Goal: Information Seeking & Learning: Learn about a topic

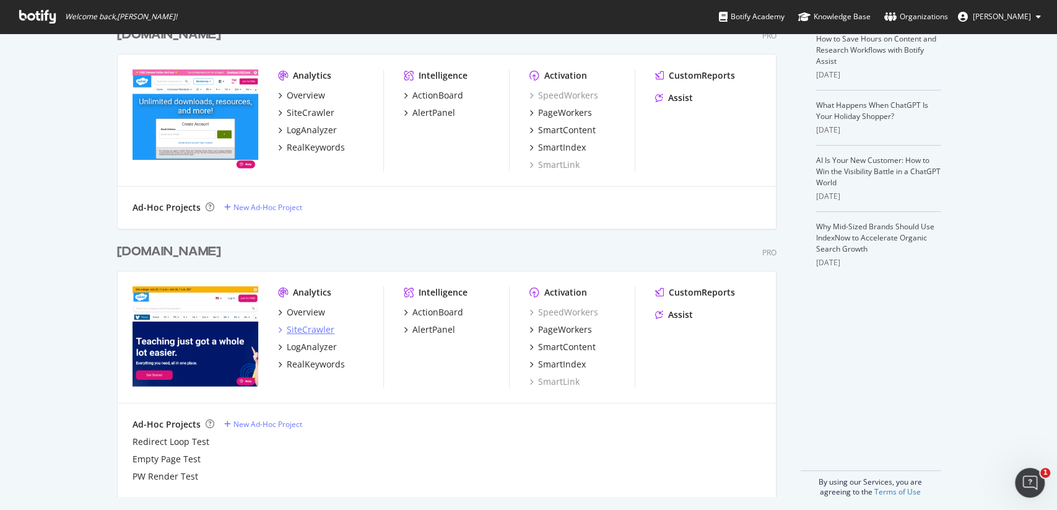
click at [310, 324] on div "SiteCrawler" at bounding box center [311, 329] width 48 height 12
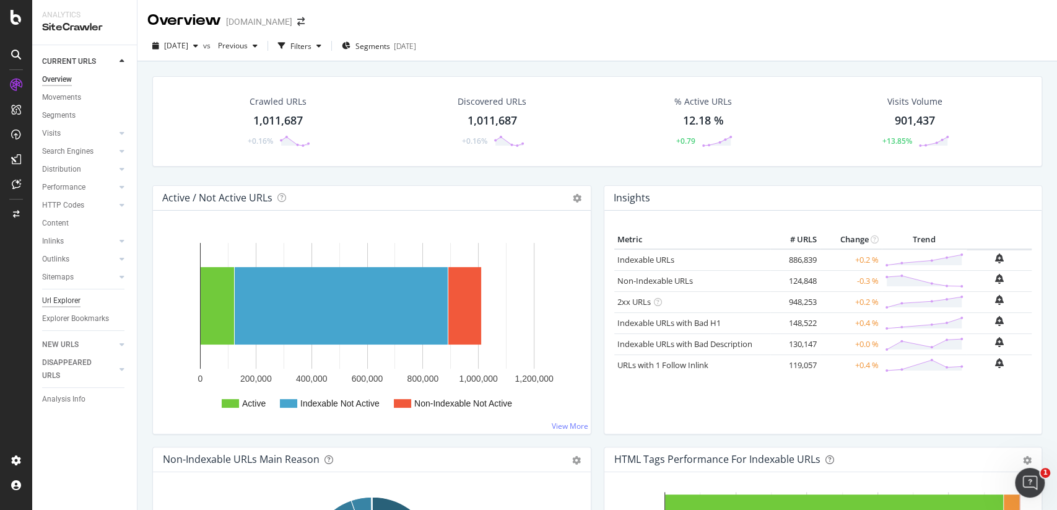
click at [68, 305] on div "Url Explorer" at bounding box center [61, 300] width 38 height 13
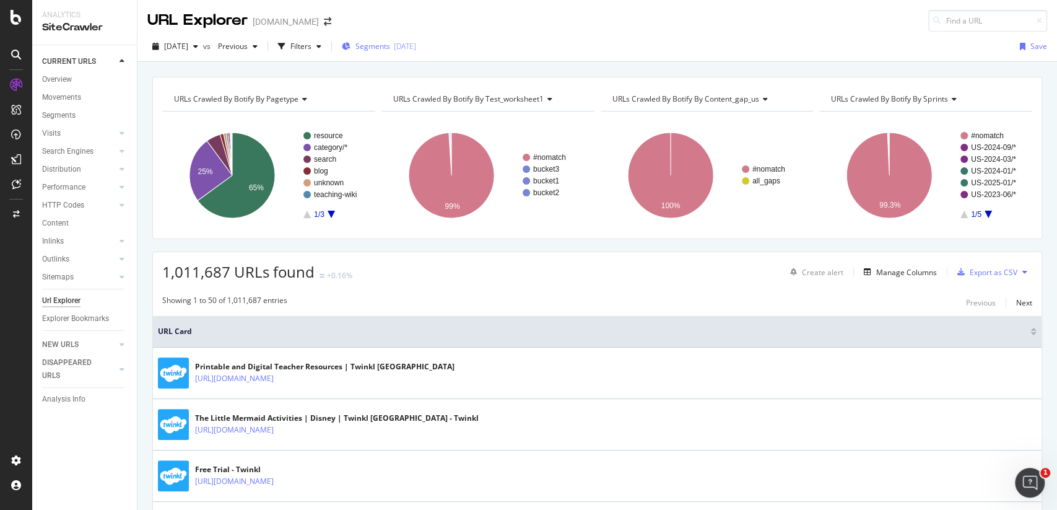
click at [390, 41] on span "Segments" at bounding box center [373, 46] width 35 height 11
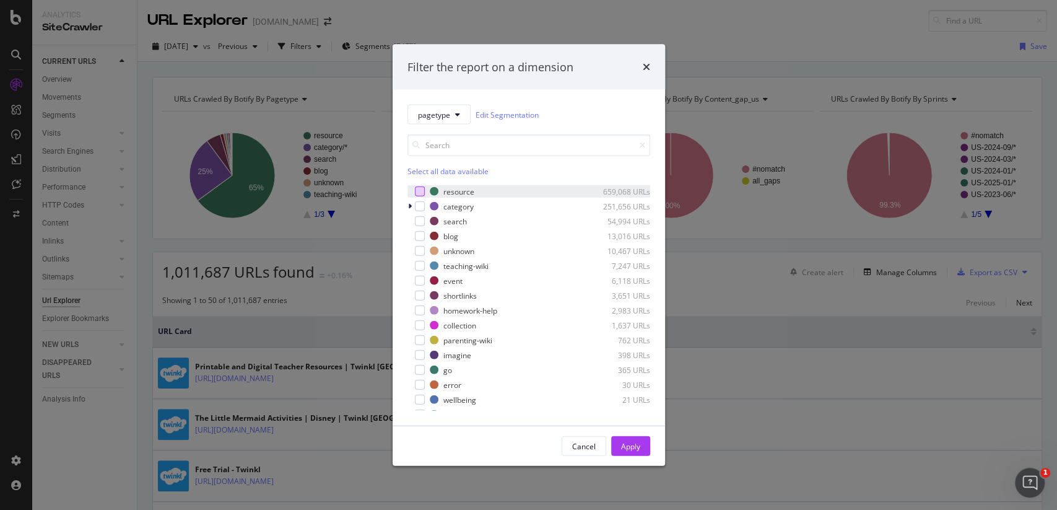
click at [419, 191] on div "modal" at bounding box center [420, 191] width 10 height 10
click at [637, 452] on div "Apply" at bounding box center [630, 446] width 19 height 19
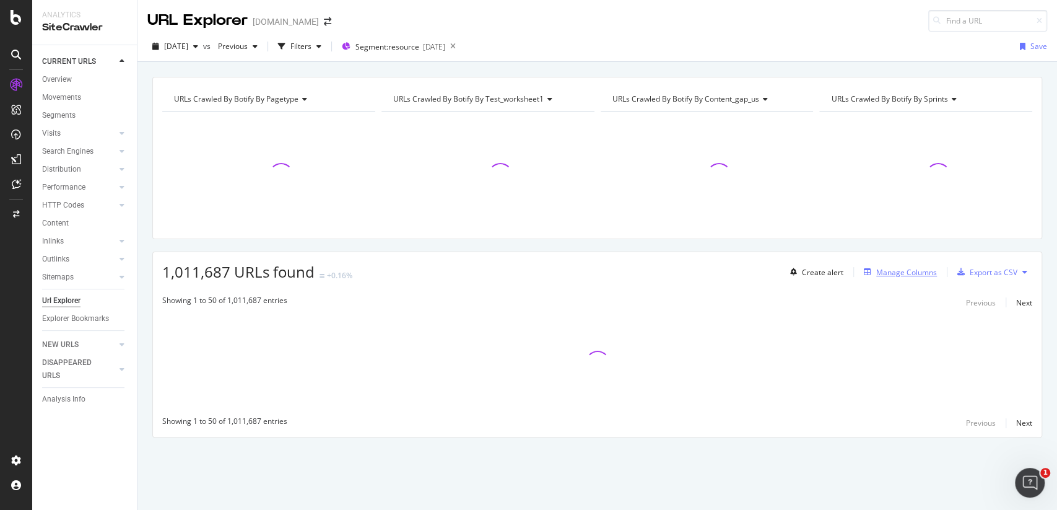
click at [879, 276] on div "Manage Columns" at bounding box center [898, 272] width 78 height 14
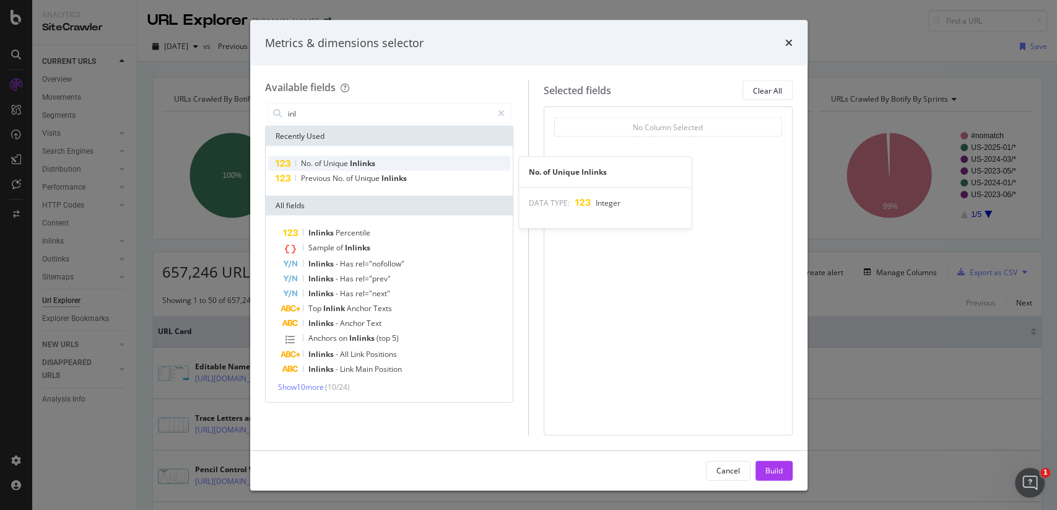
type input "inl"
click at [328, 164] on span "Unique" at bounding box center [336, 163] width 27 height 11
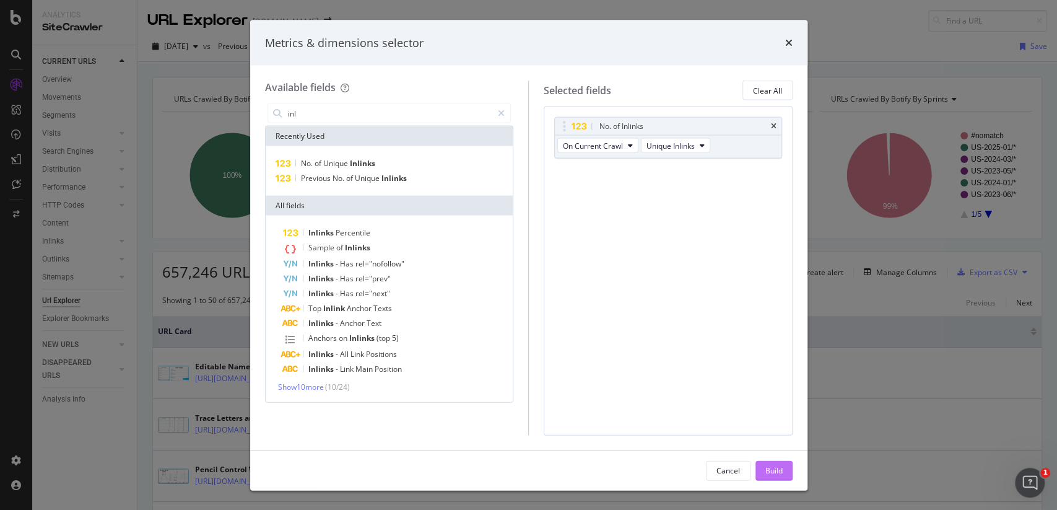
click at [769, 466] on div "Build" at bounding box center [774, 470] width 17 height 11
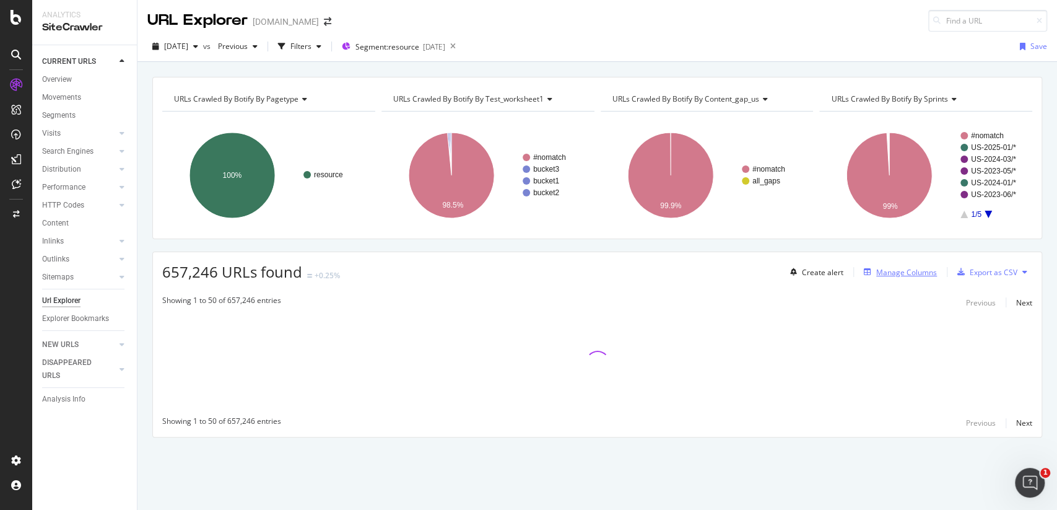
click at [921, 271] on div "Manage Columns" at bounding box center [907, 272] width 61 height 11
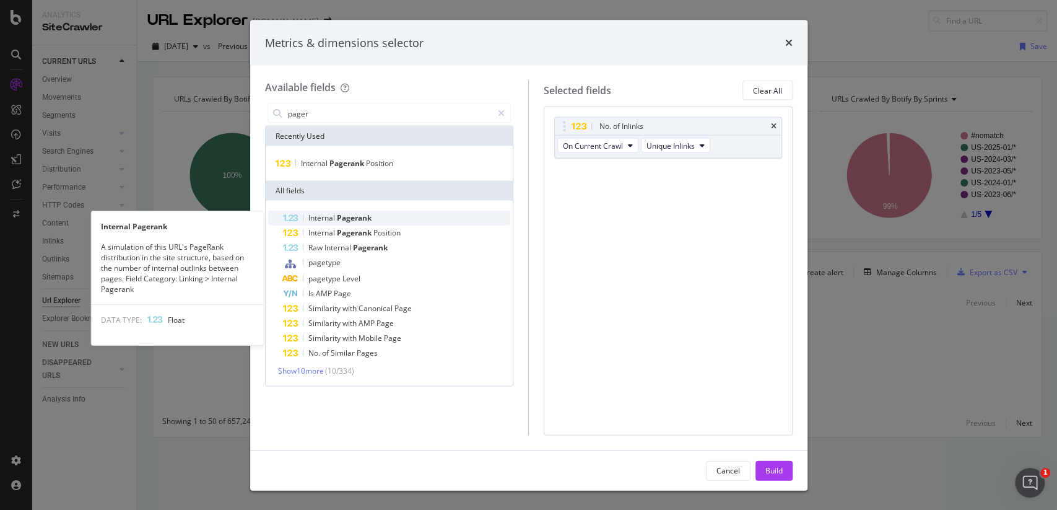
type input "pager"
click at [354, 219] on span "Pagerank" at bounding box center [354, 217] width 35 height 11
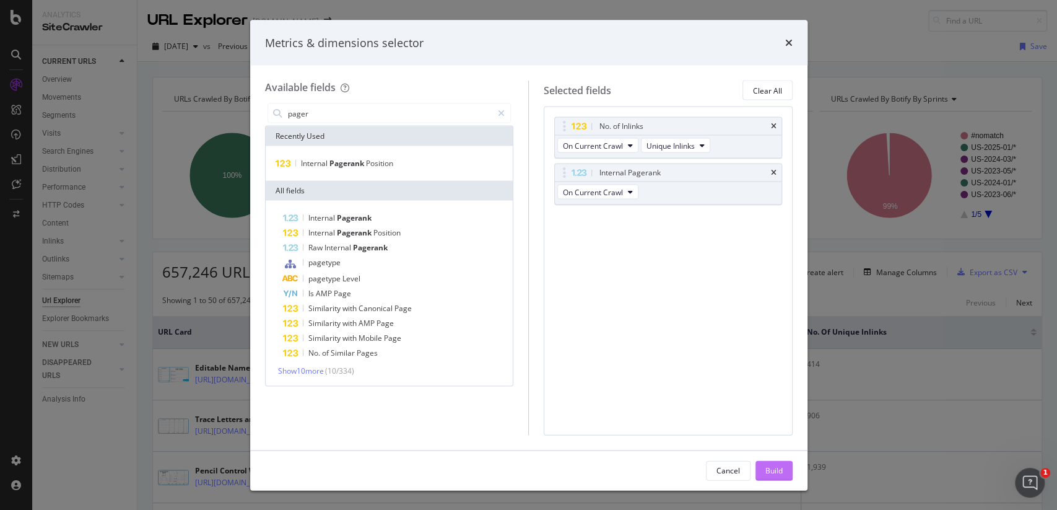
click at [766, 463] on div "Build" at bounding box center [774, 470] width 17 height 19
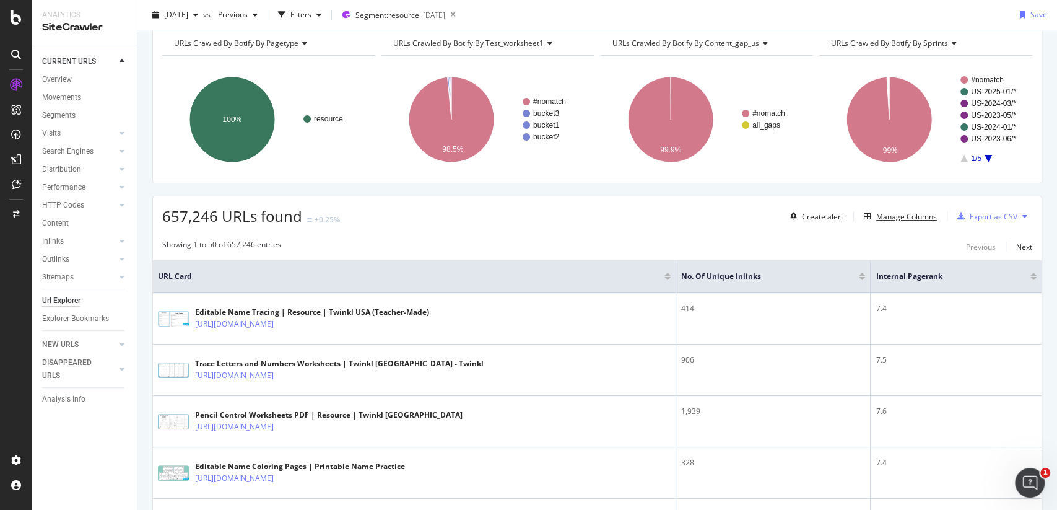
scroll to position [28, 0]
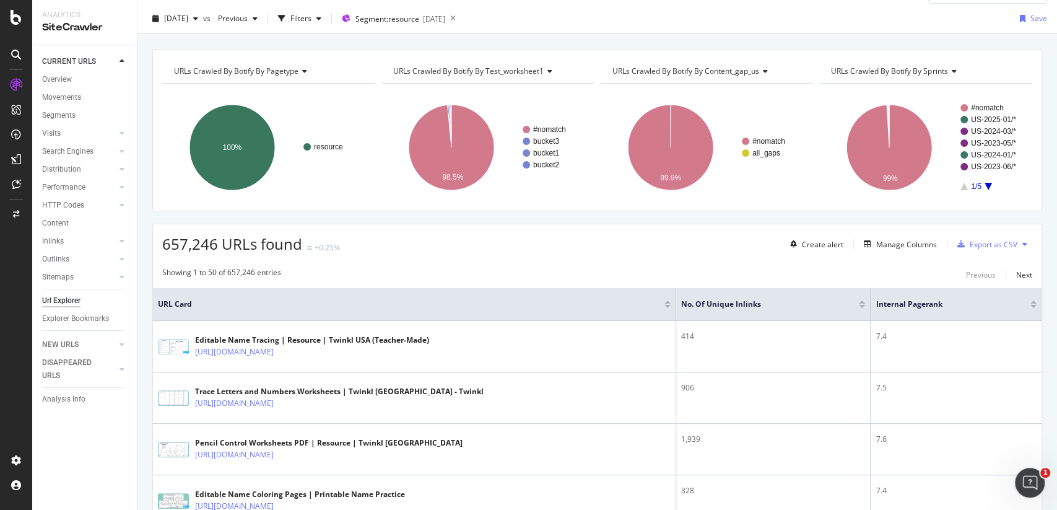
click at [862, 305] on div at bounding box center [862, 306] width 6 height 3
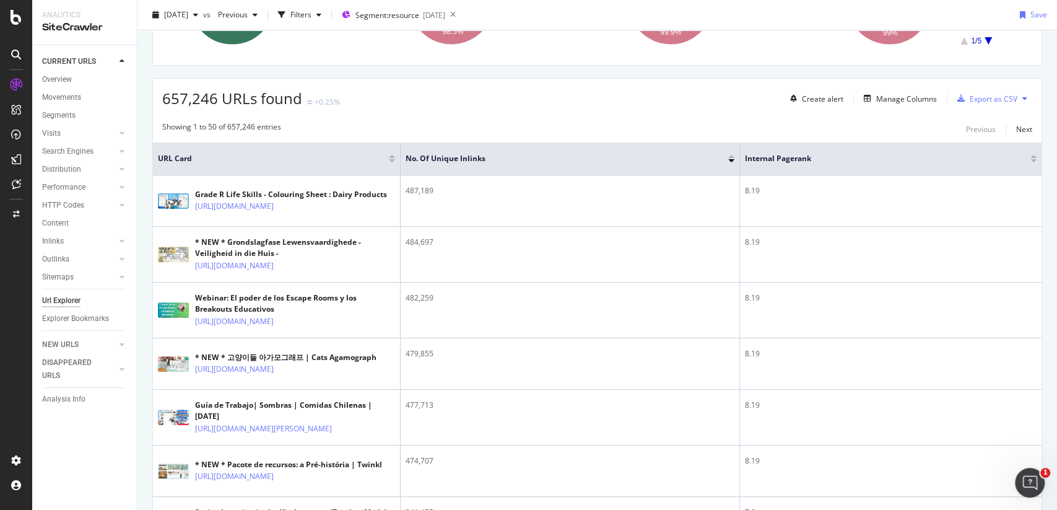
scroll to position [157, 0]
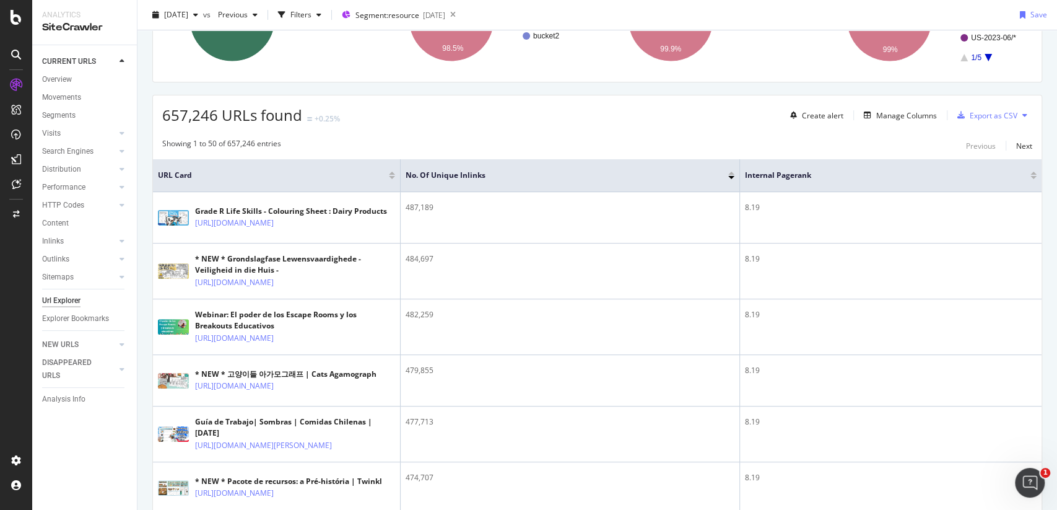
click at [1035, 177] on div at bounding box center [1034, 177] width 6 height 3
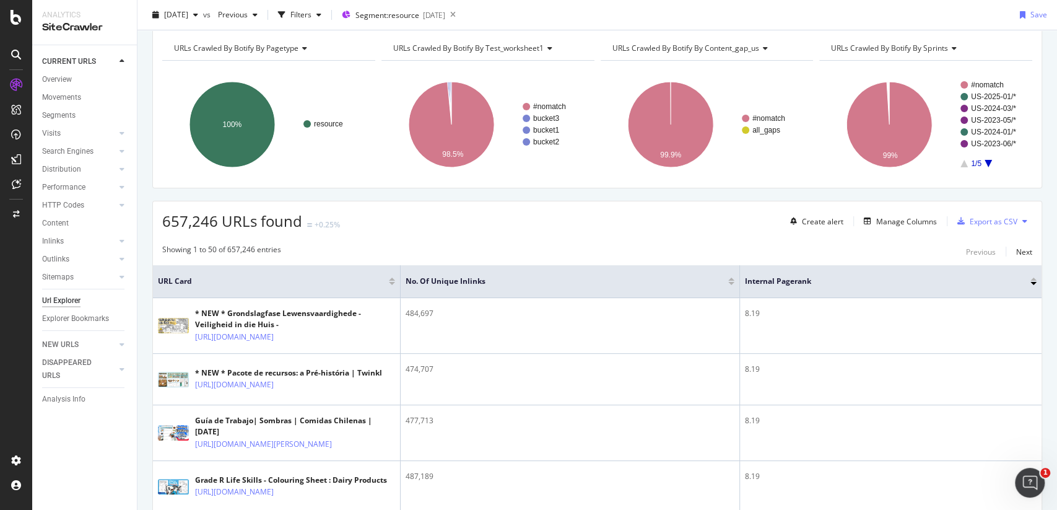
scroll to position [67, 0]
